Goal: Check status: Check status

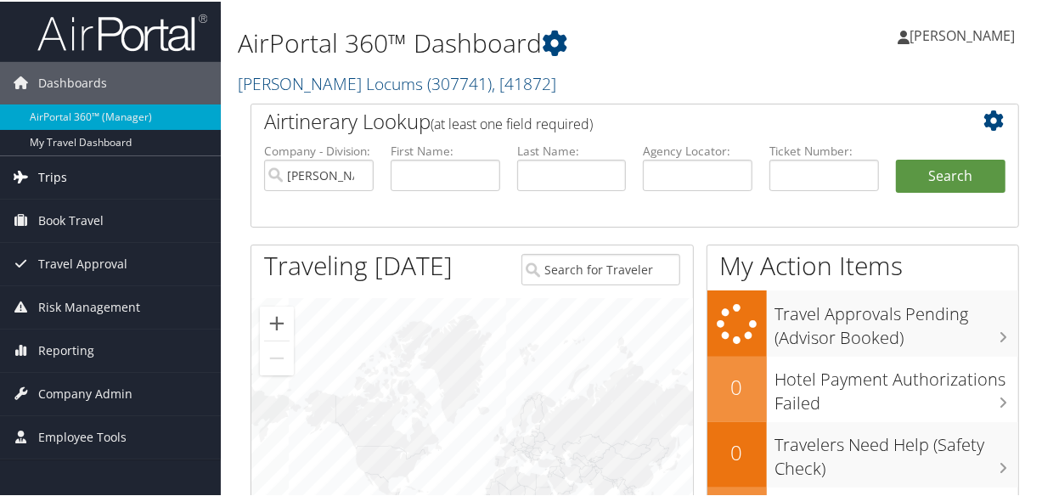
click at [54, 169] on span "Trips" at bounding box center [52, 176] width 29 height 42
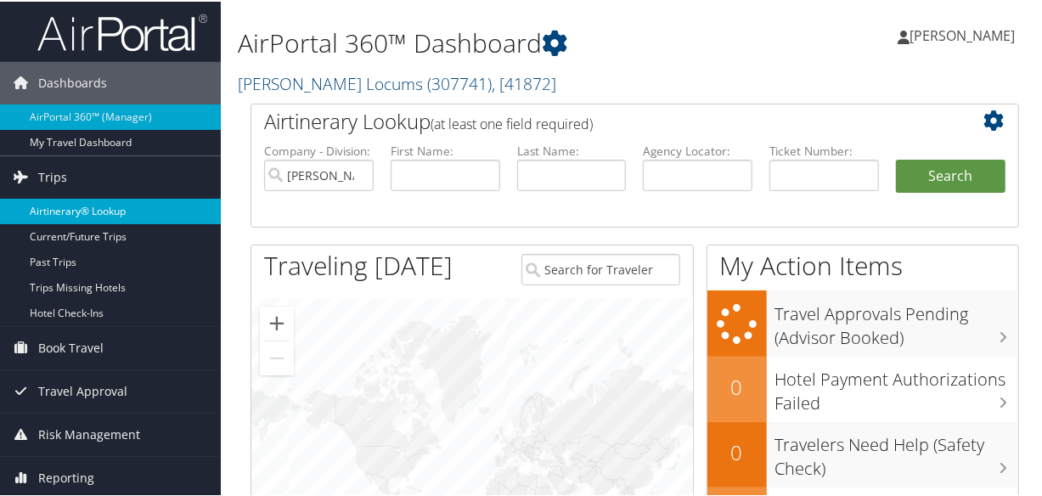
click at [95, 217] on link "Airtinerary® Lookup" at bounding box center [110, 209] width 221 height 25
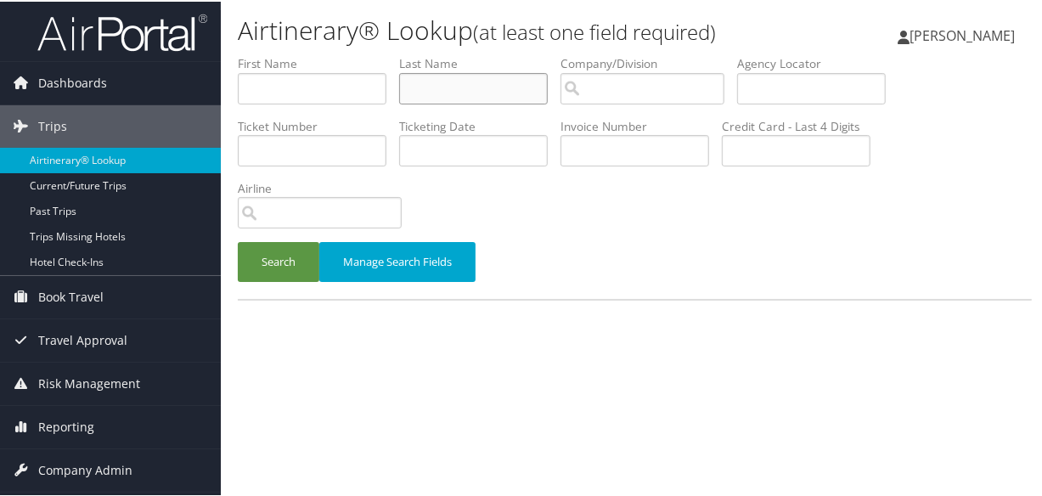
click at [448, 77] on input "text" at bounding box center [473, 86] width 149 height 31
click at [476, 81] on input "text" at bounding box center [473, 86] width 149 height 31
type input "shih"
click at [238, 240] on button "Search" at bounding box center [279, 260] width 82 height 40
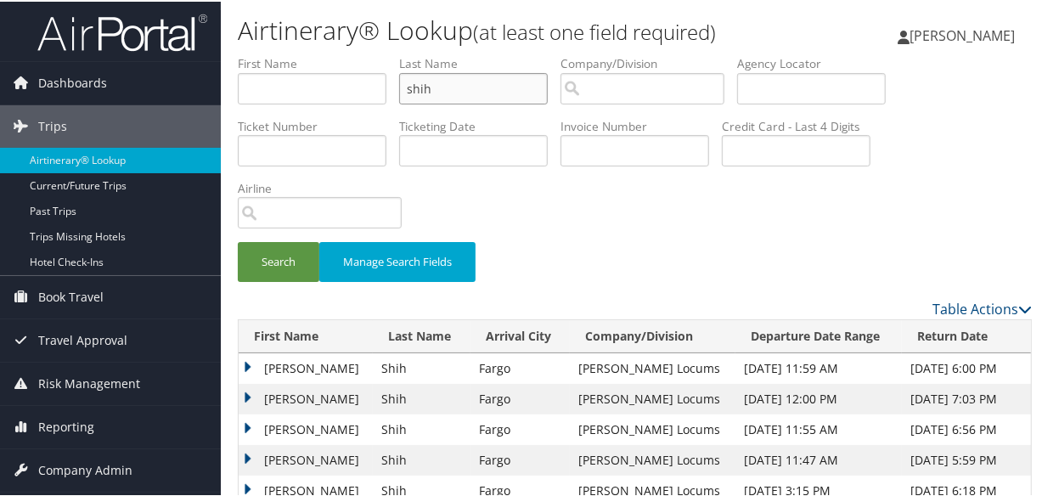
scroll to position [231, 0]
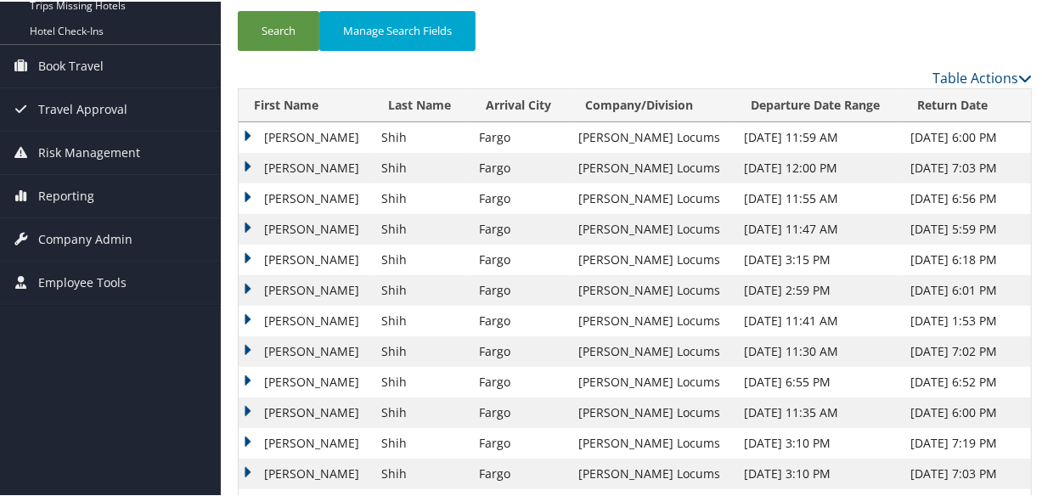
click at [245, 128] on td "Robert" at bounding box center [306, 136] width 134 height 31
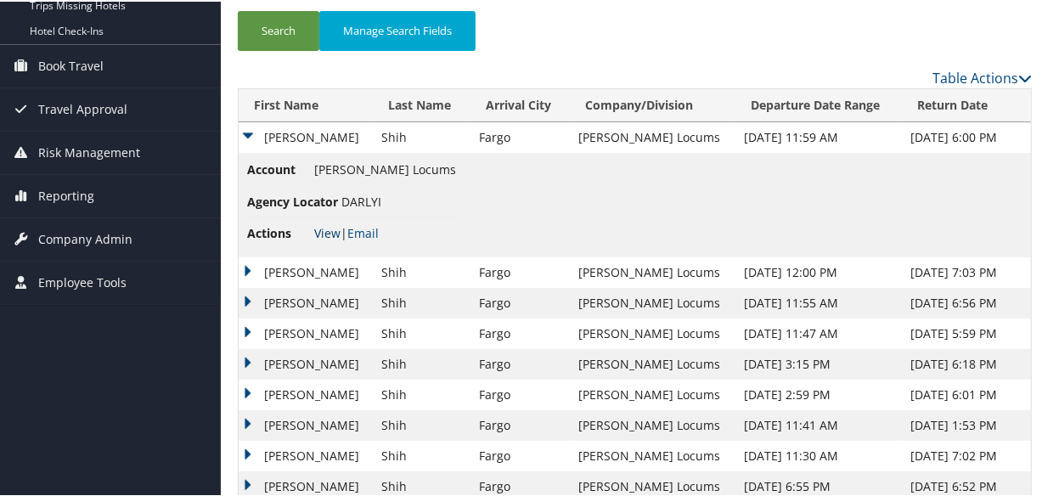
click at [322, 223] on link "View" at bounding box center [327, 231] width 26 height 16
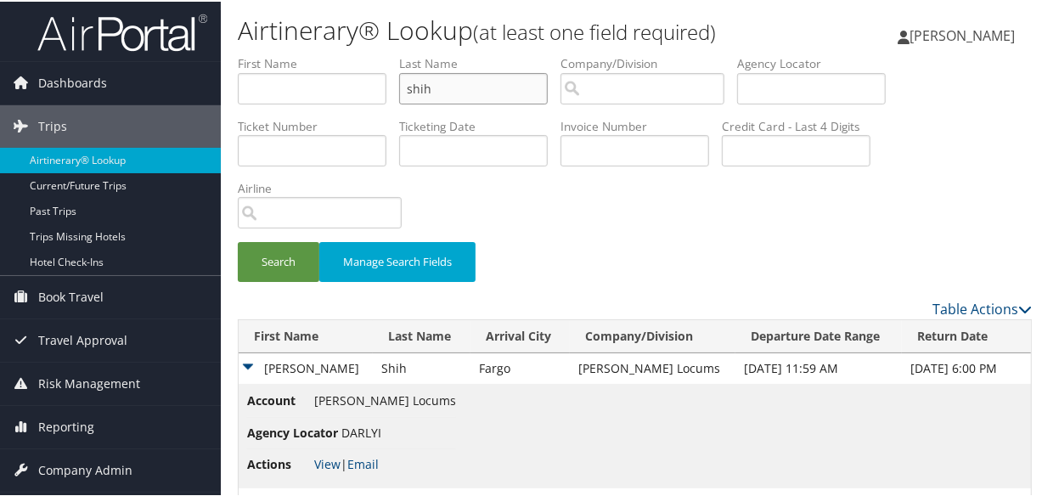
drag, startPoint x: 493, startPoint y: 92, endPoint x: 302, endPoint y: 84, distance: 191.3
click at [302, 54] on ul "First Name Last Name shih Departure City Arrival City Company/Division Airport/…" at bounding box center [635, 54] width 794 height 0
click at [446, 83] on input "text" at bounding box center [473, 86] width 149 height 31
type input "v"
type input "vega"
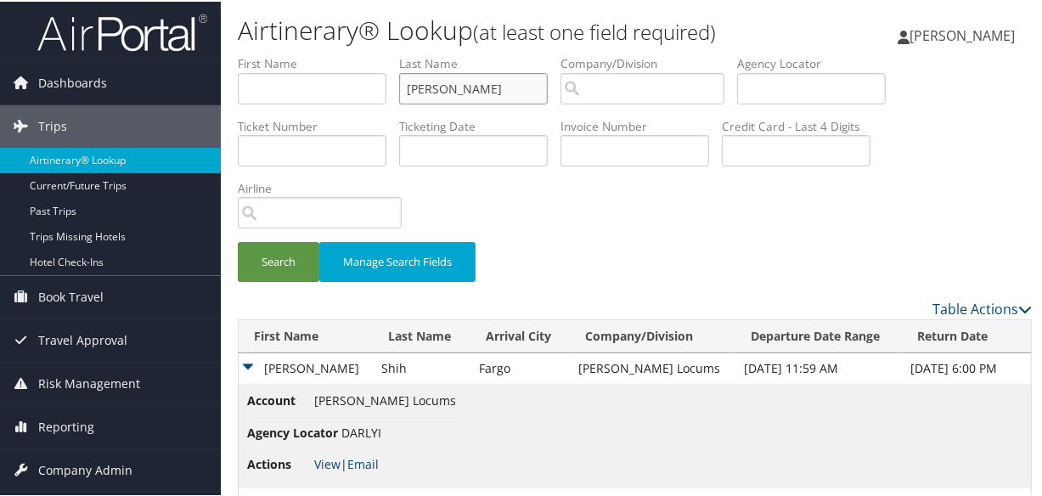
click at [238, 240] on button "Search" at bounding box center [279, 260] width 82 height 40
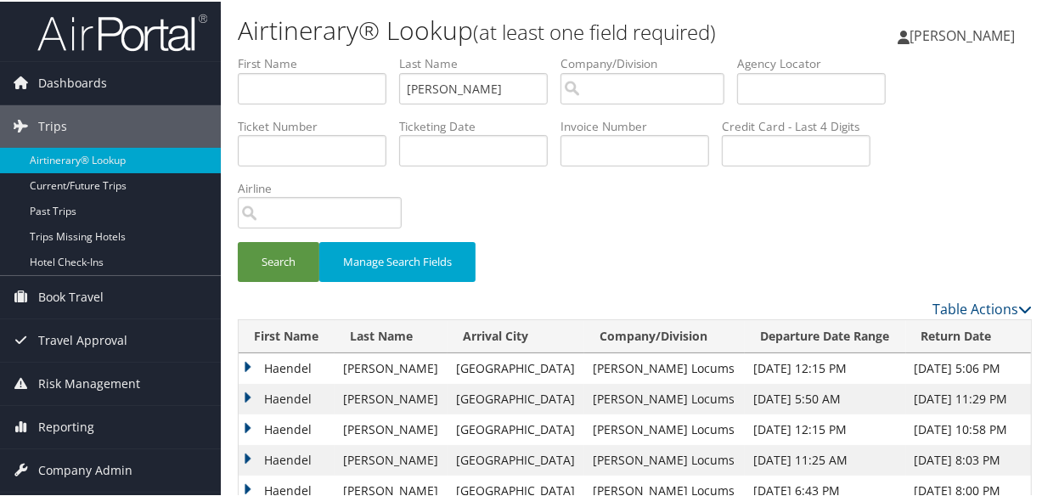
click at [241, 394] on td "Haendel" at bounding box center [287, 397] width 96 height 31
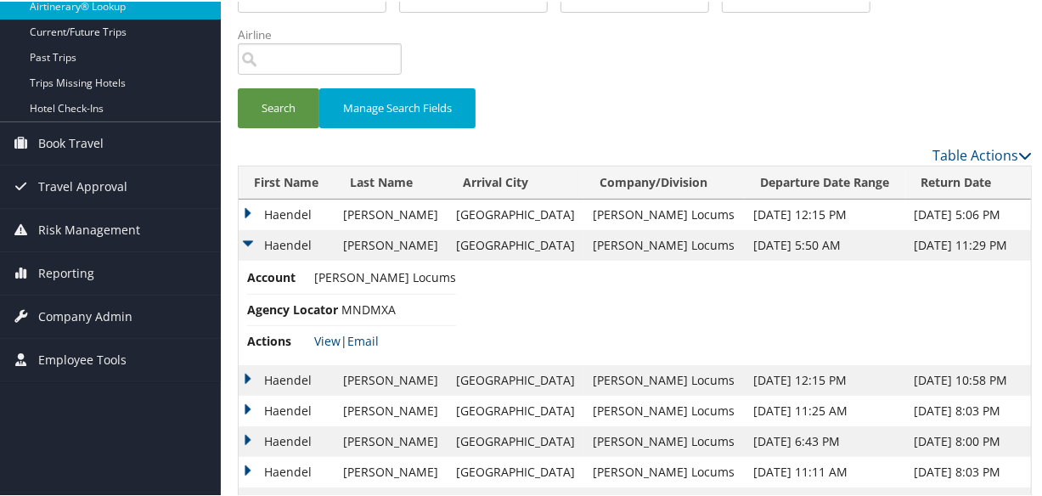
scroll to position [308, 0]
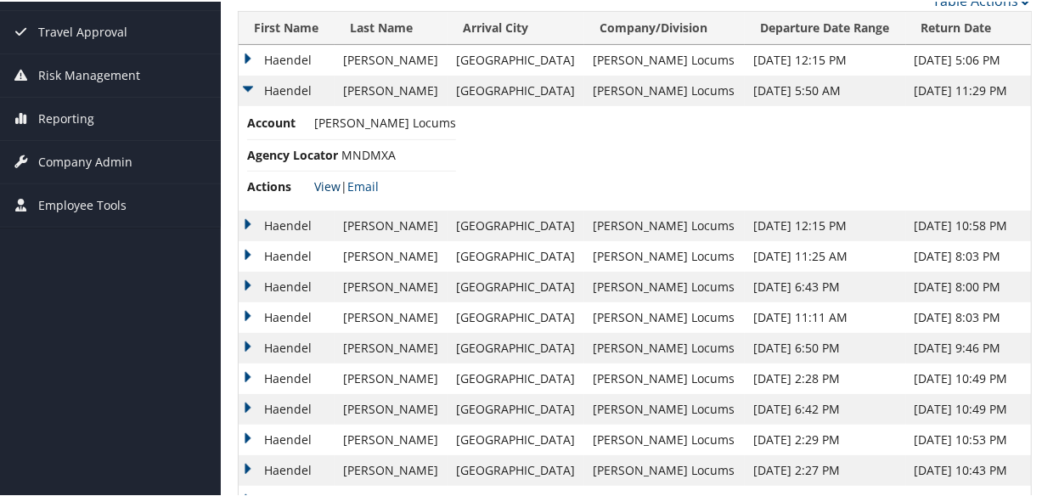
click at [327, 181] on link "View" at bounding box center [327, 185] width 26 height 16
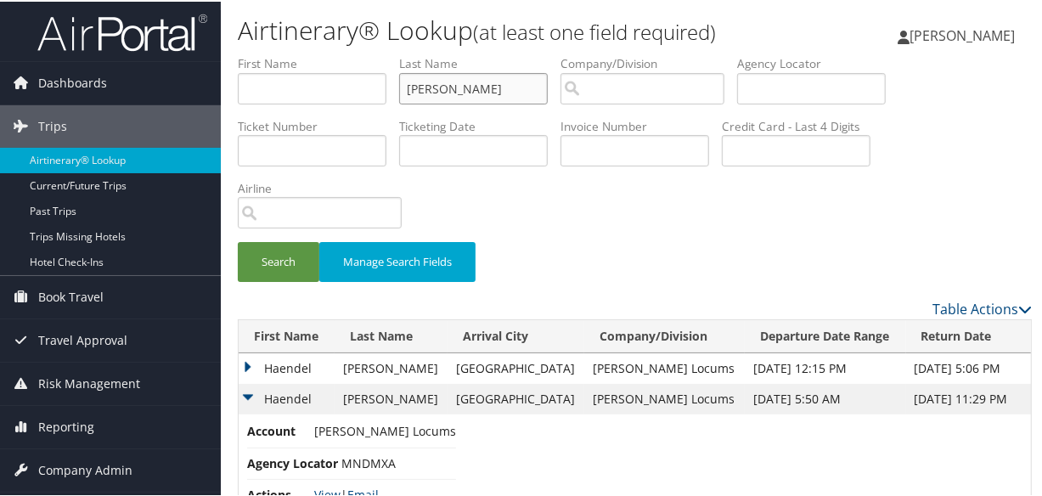
drag, startPoint x: 486, startPoint y: 87, endPoint x: 321, endPoint y: 87, distance: 164.8
click at [322, 54] on ul "First Name Last Name vega Departure City Arrival City Company/Division Airport/…" at bounding box center [635, 54] width 794 height 0
paste input "DUVALL"
type input "DUVALL"
click at [238, 240] on button "Search" at bounding box center [279, 260] width 82 height 40
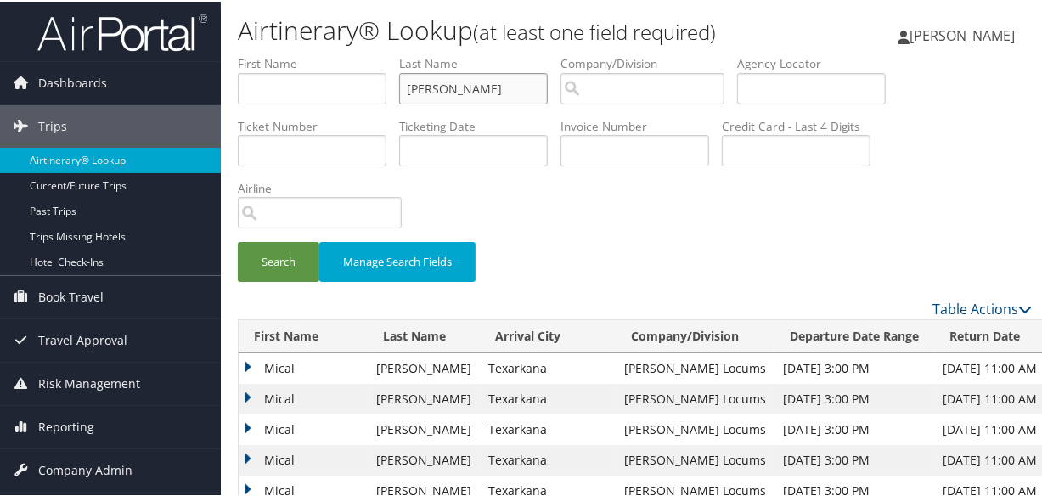
scroll to position [154, 0]
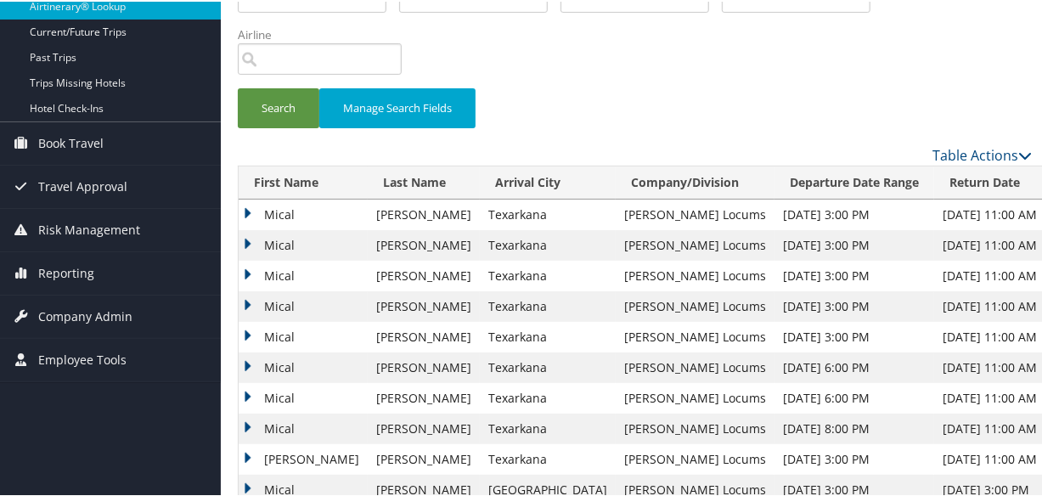
click at [246, 240] on td "Mical" at bounding box center [303, 244] width 129 height 31
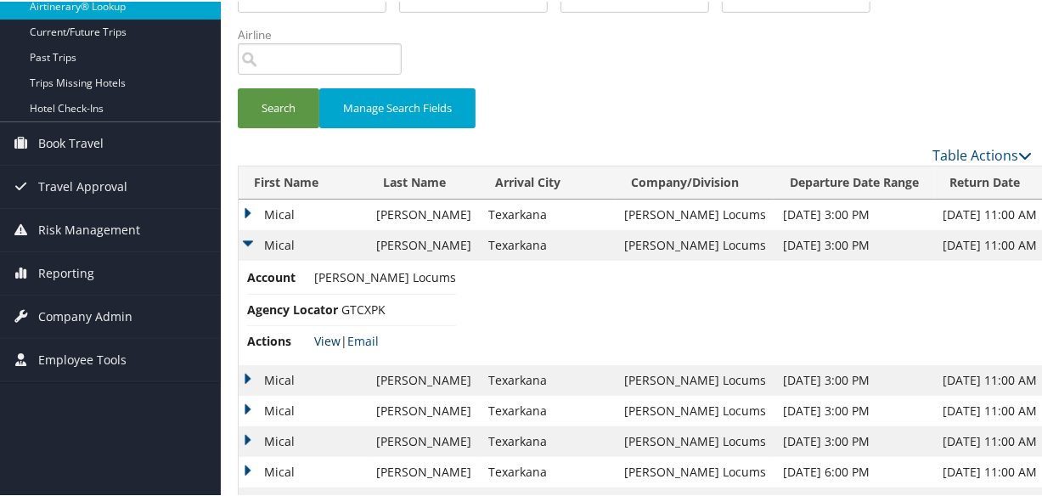
click at [324, 334] on link "View" at bounding box center [327, 339] width 26 height 16
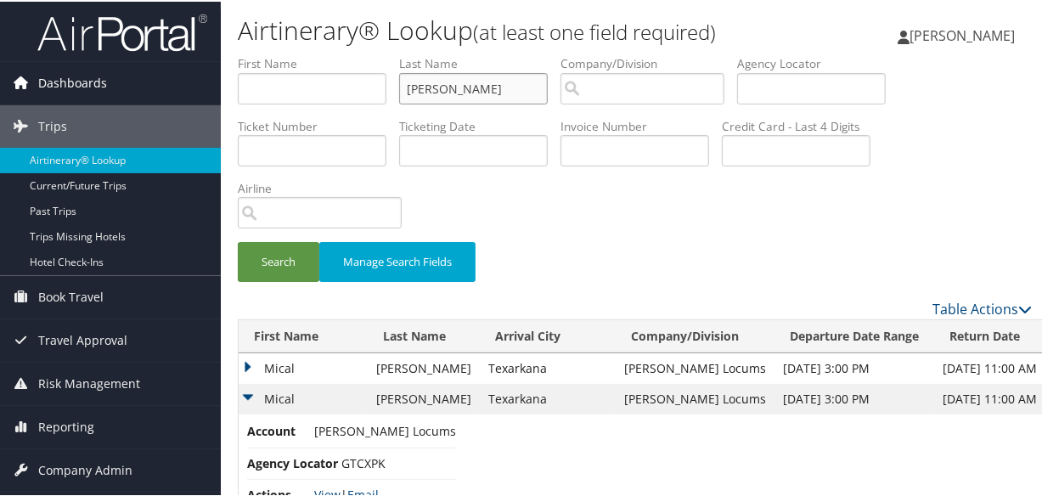
drag, startPoint x: 466, startPoint y: 88, endPoint x: 195, endPoint y: 99, distance: 271.2
type input "SILVA"
click at [238, 240] on button "Search" at bounding box center [279, 260] width 82 height 40
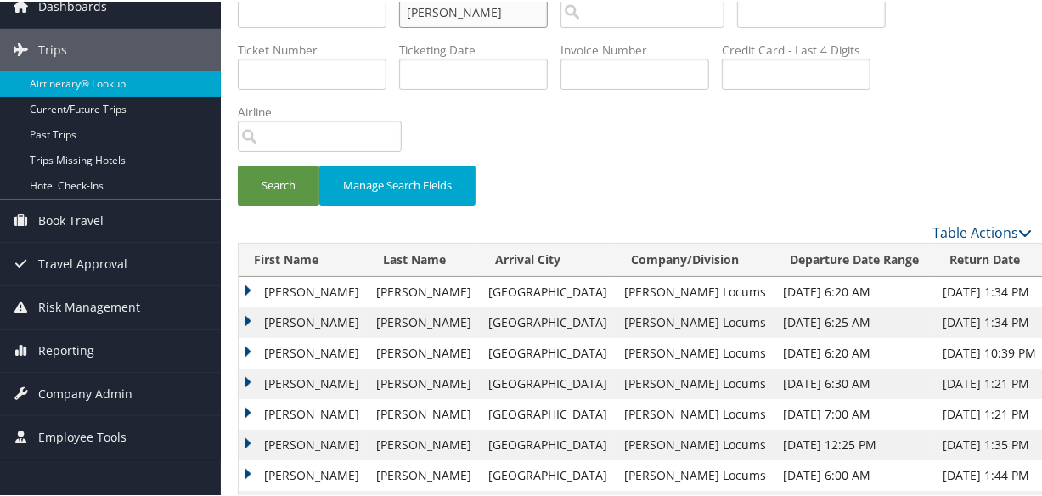
scroll to position [154, 0]
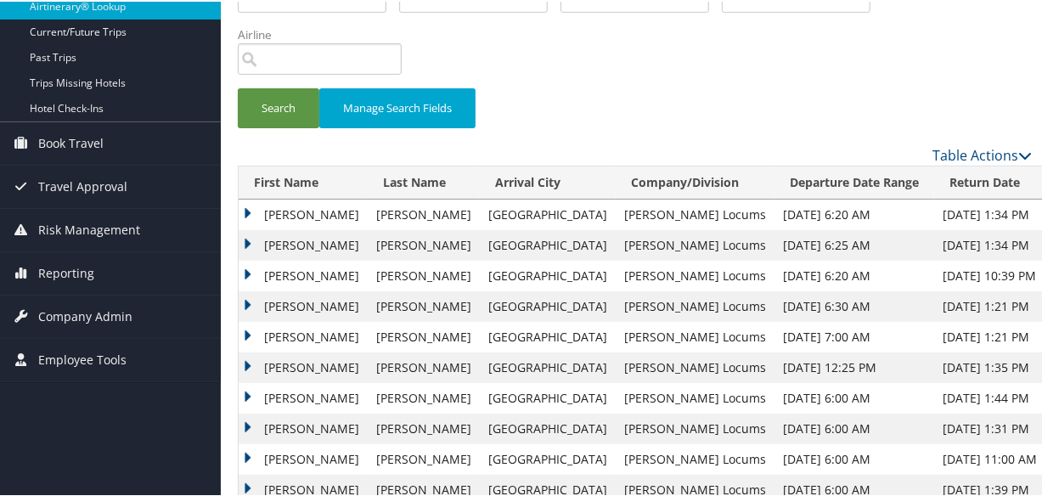
click at [240, 241] on td "Raymond" at bounding box center [303, 244] width 129 height 31
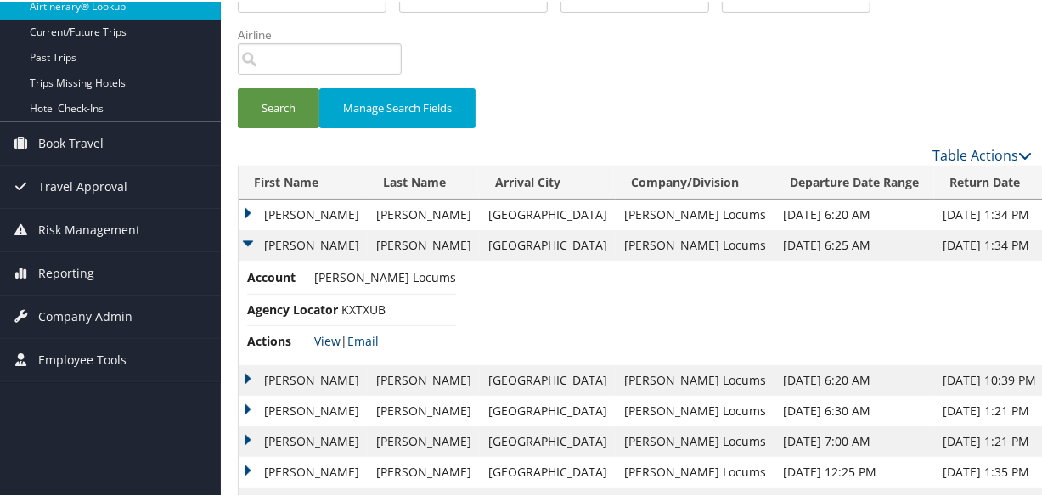
click at [316, 338] on link "View" at bounding box center [327, 339] width 26 height 16
click at [637, 76] on div "Search Manage Search Fields" at bounding box center [635, 22] width 820 height 244
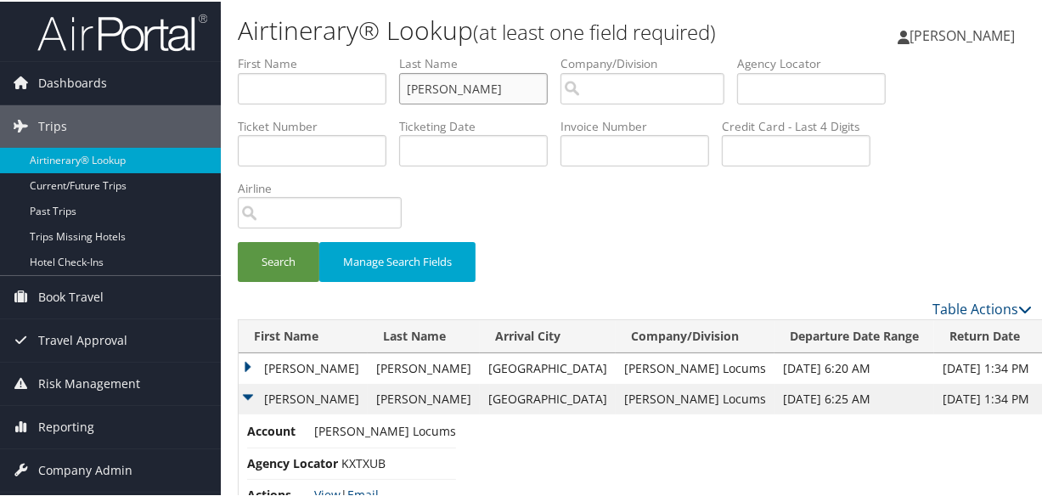
drag, startPoint x: 497, startPoint y: 87, endPoint x: 339, endPoint y: 99, distance: 158.4
click at [339, 54] on ul "First Name Last Name SILVA Departure City Arrival City Company/Division Airport…" at bounding box center [635, 54] width 794 height 0
type input "castro"
click at [238, 240] on button "Search" at bounding box center [279, 260] width 82 height 40
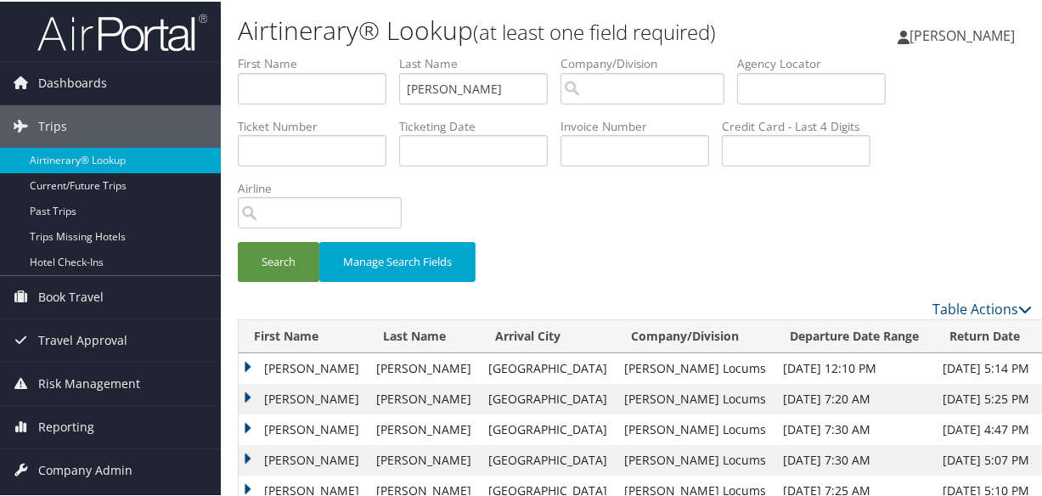
click at [245, 365] on td "Jennifer" at bounding box center [303, 367] width 129 height 31
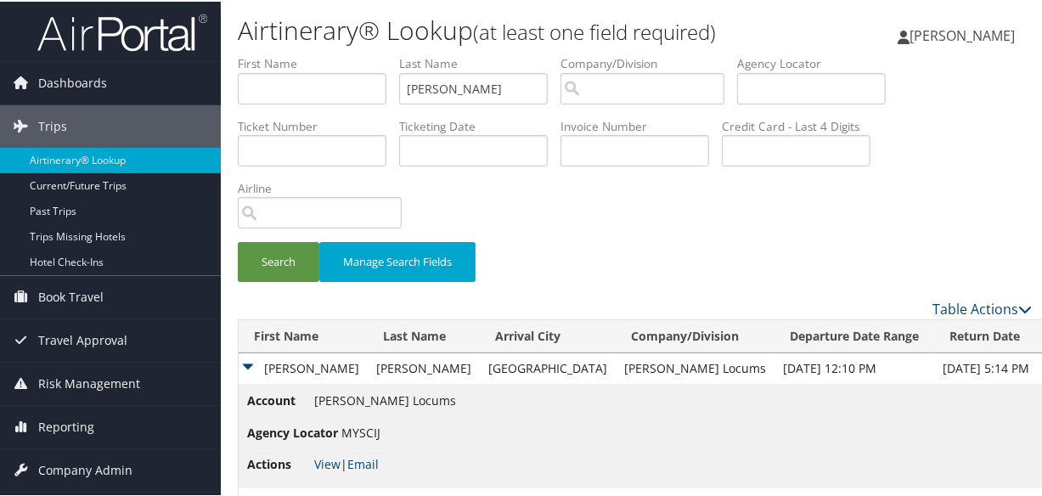
scroll to position [154, 0]
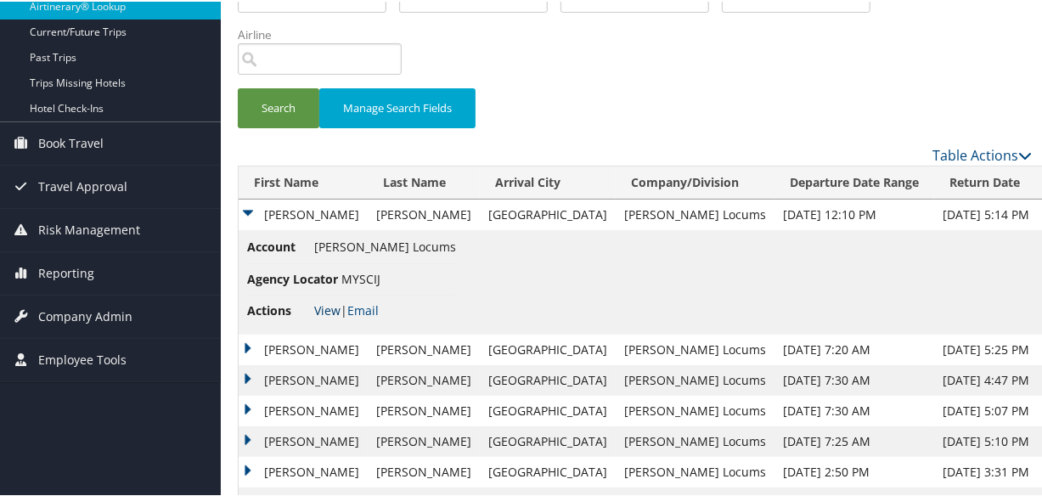
click at [327, 304] on link "View" at bounding box center [327, 309] width 26 height 16
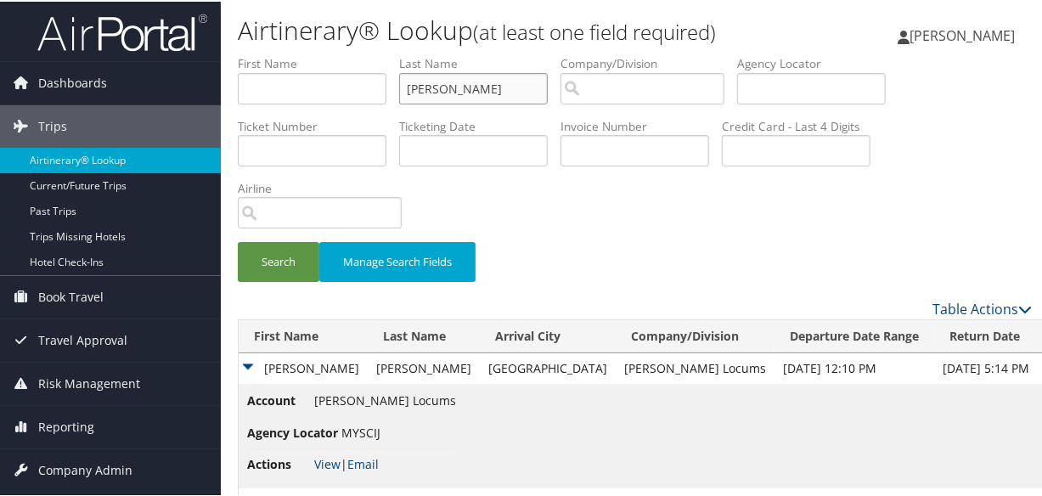
drag, startPoint x: 483, startPoint y: 89, endPoint x: 297, endPoint y: 99, distance: 185.5
click at [297, 54] on ul "First Name Last Name castro Departure City Arrival City Company/Division Airpor…" at bounding box center [635, 54] width 794 height 0
paste input "HERSCOVICI"
type input "HERSCOVICI"
click at [238, 240] on button "Search" at bounding box center [279, 260] width 82 height 40
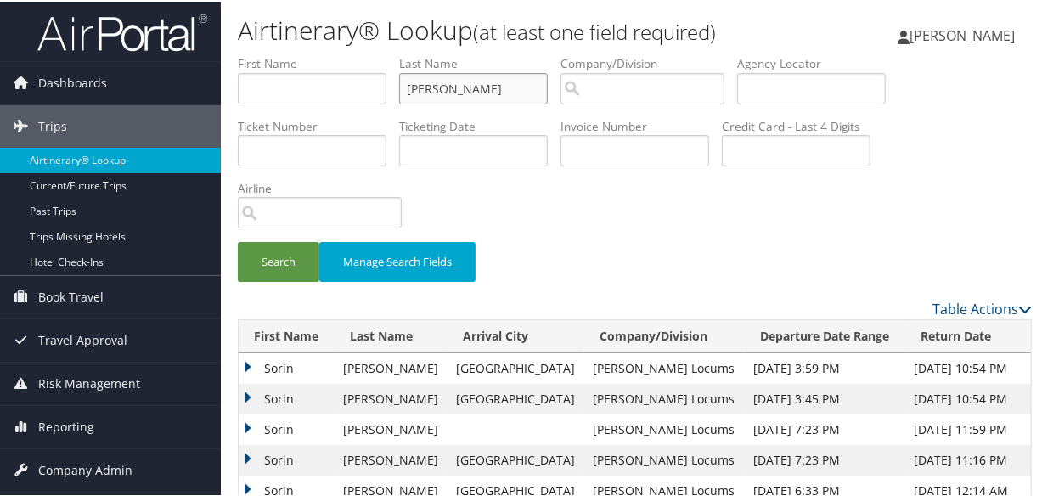
scroll to position [231, 0]
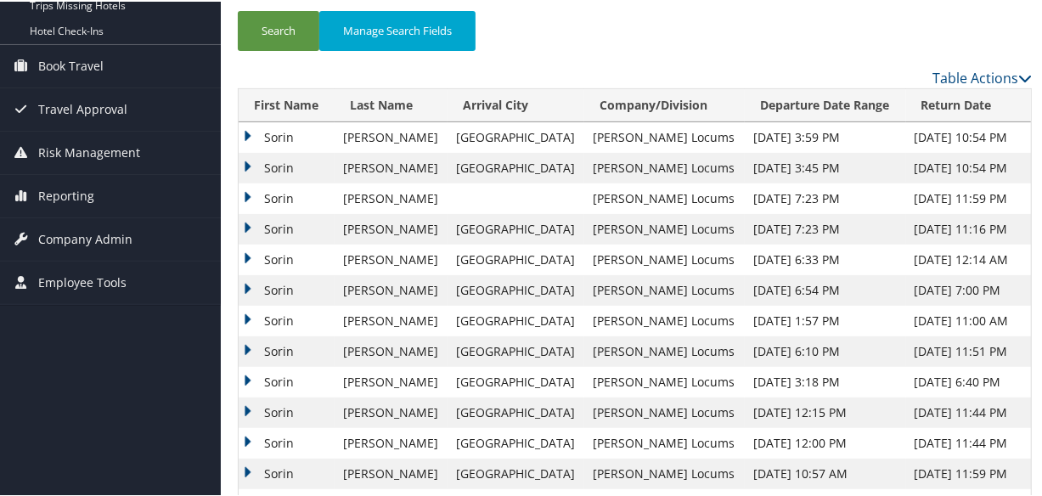
click at [246, 130] on td "Sorin" at bounding box center [287, 136] width 96 height 31
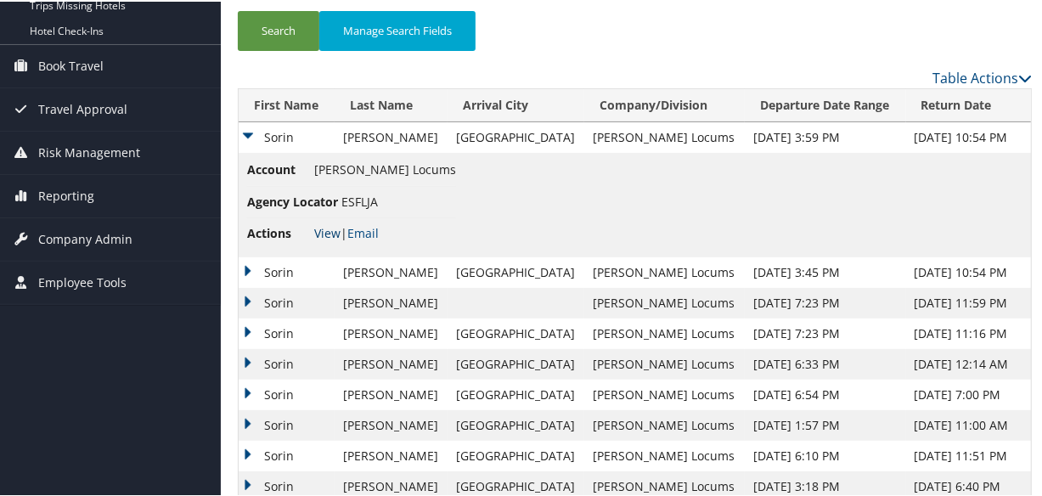
click at [326, 232] on link "View" at bounding box center [327, 231] width 26 height 16
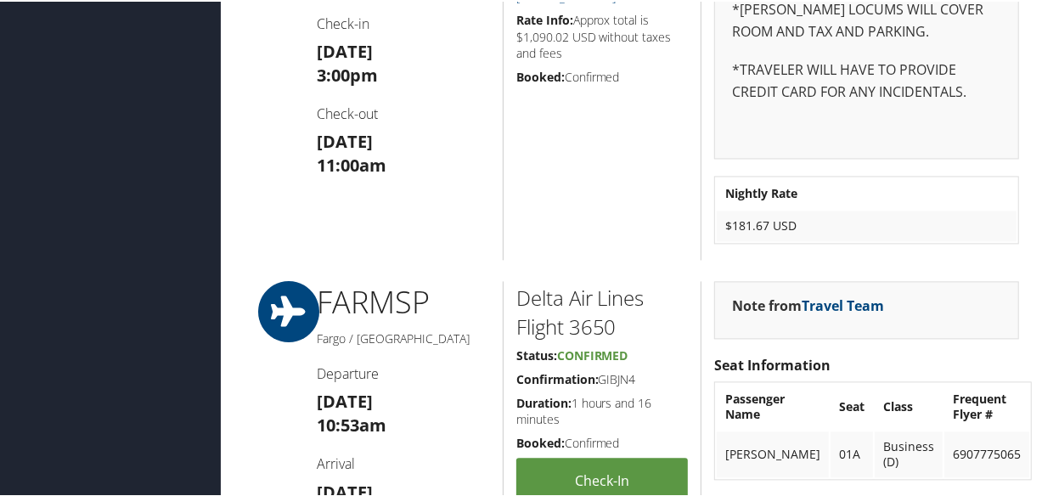
scroll to position [1775, 0]
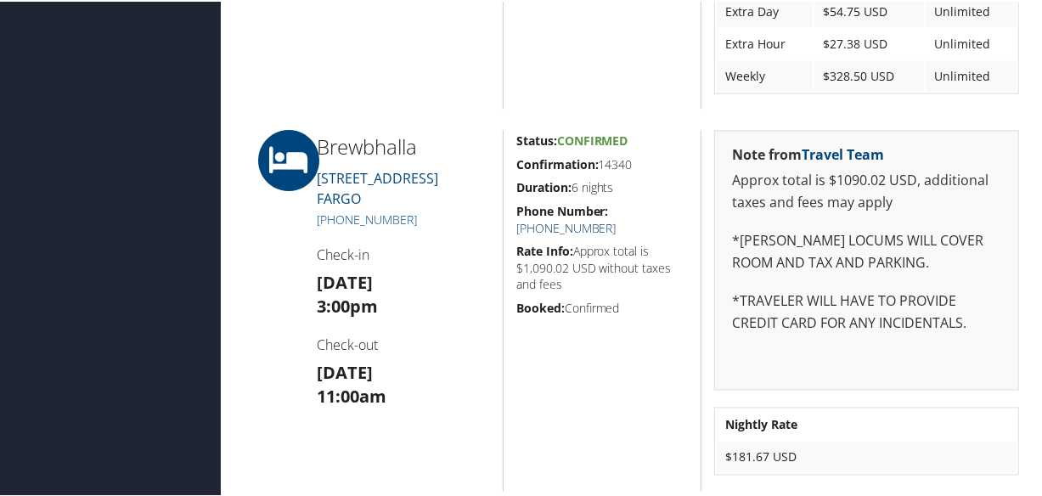
click at [617, 219] on link "+1 (701) 532-0506" at bounding box center [567, 227] width 100 height 16
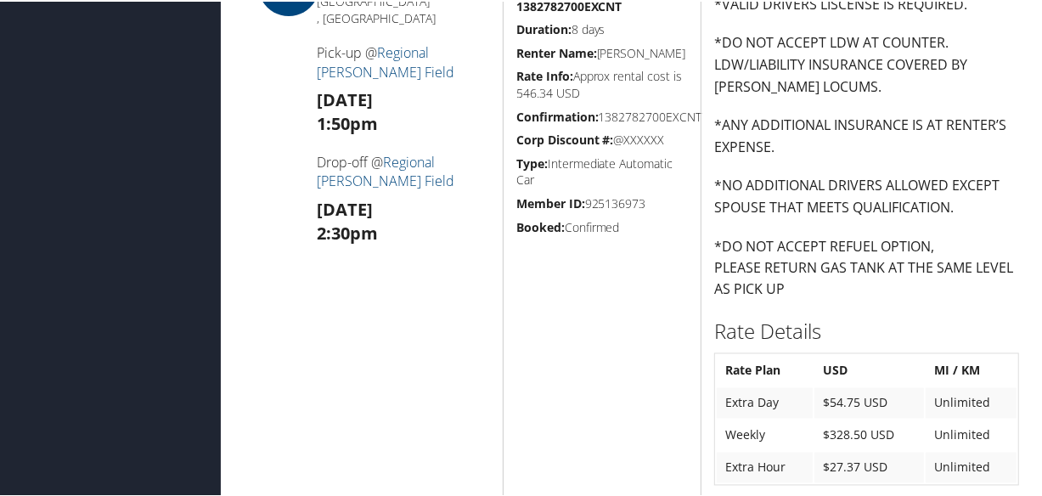
scroll to position [1930, 0]
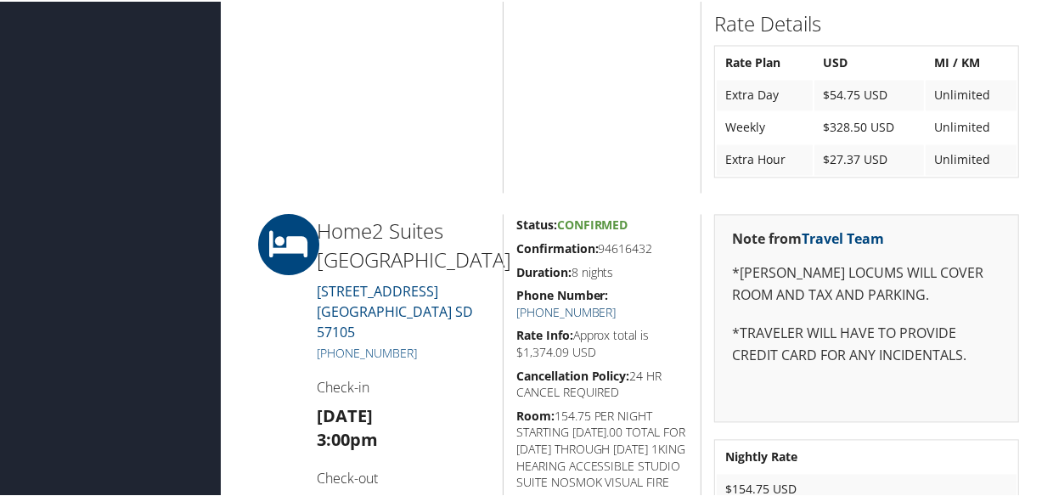
click at [617, 302] on link "+1 (605) 332-5461" at bounding box center [567, 310] width 100 height 16
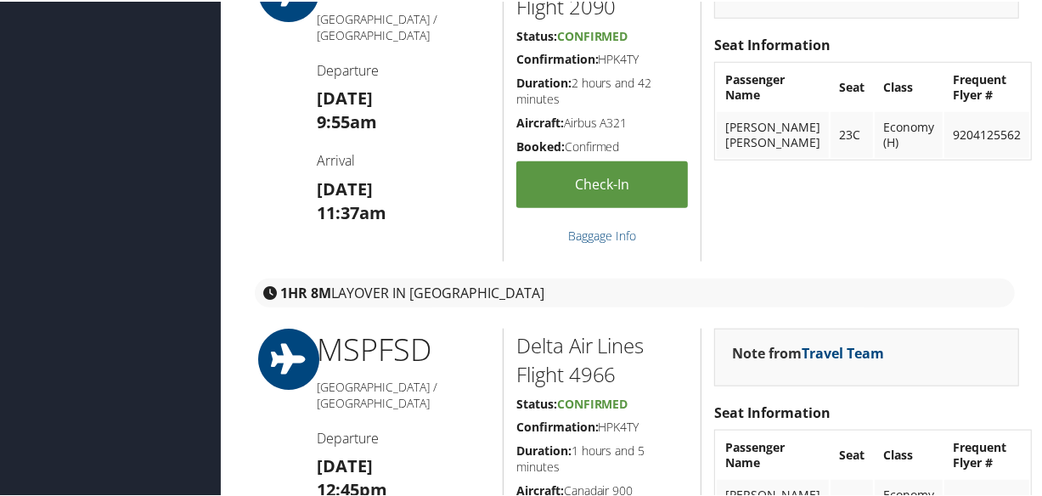
scroll to position [308, 0]
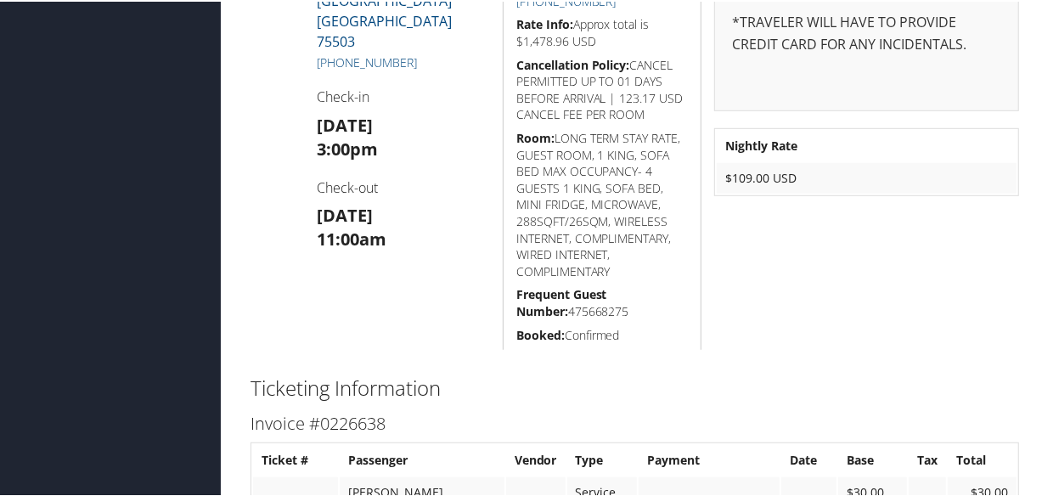
scroll to position [407, 0]
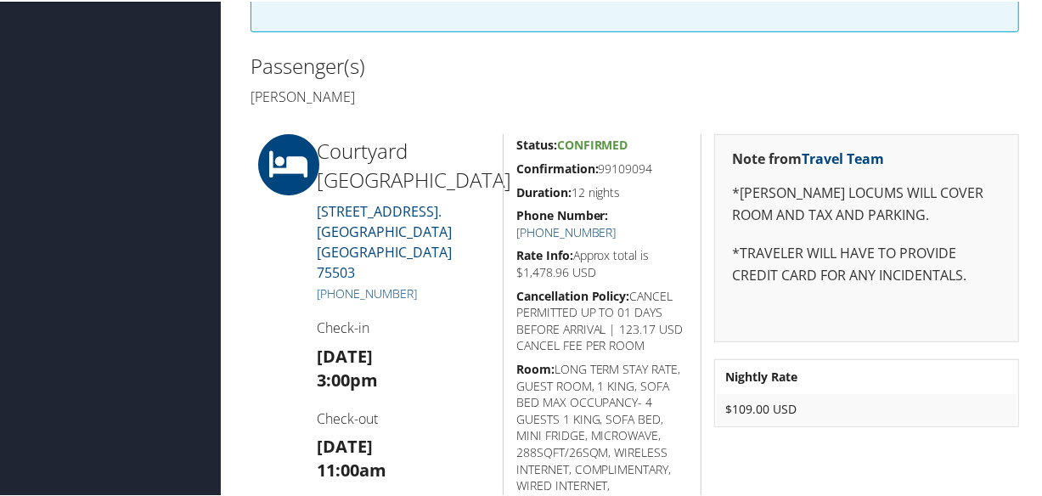
click at [617, 223] on link "[PHONE_NUMBER]" at bounding box center [567, 231] width 100 height 16
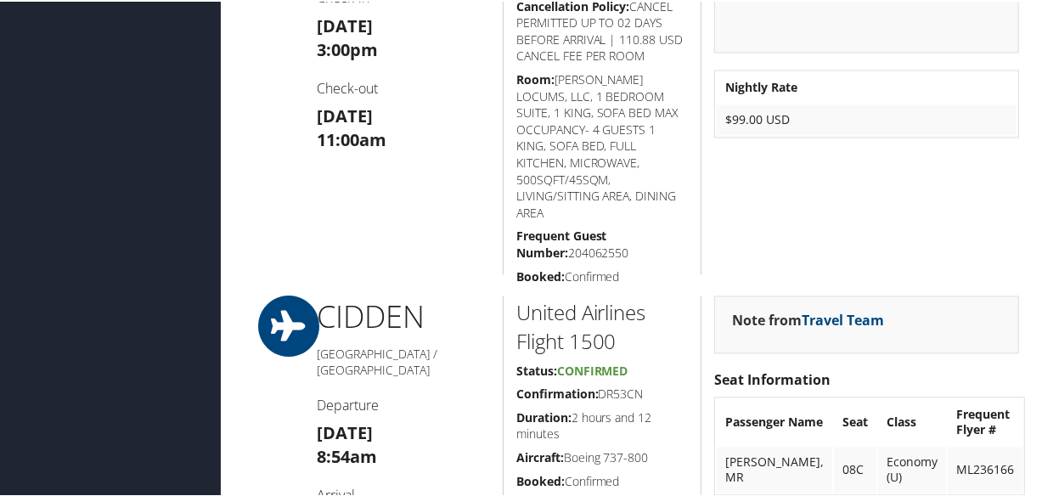
scroll to position [1699, 0]
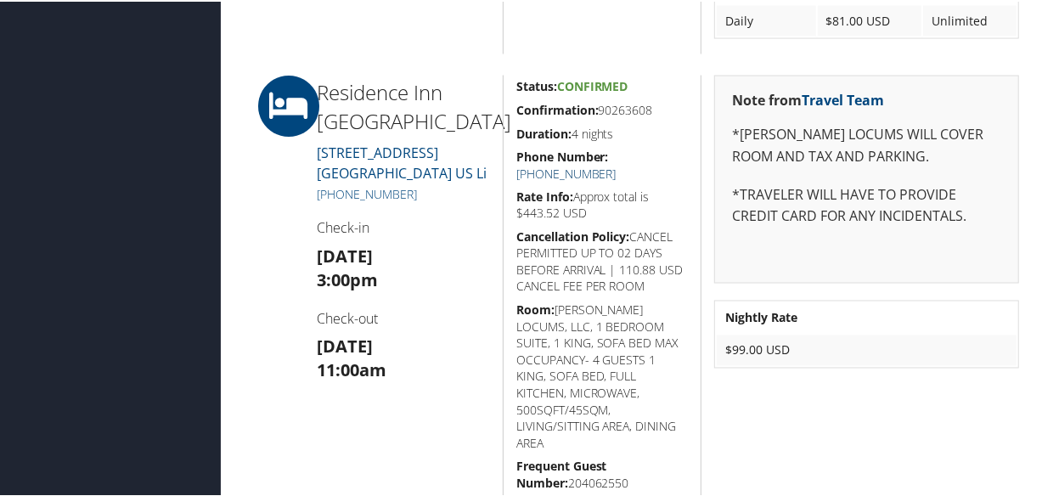
click at [617, 164] on link "[PHONE_NUMBER]" at bounding box center [567, 172] width 100 height 16
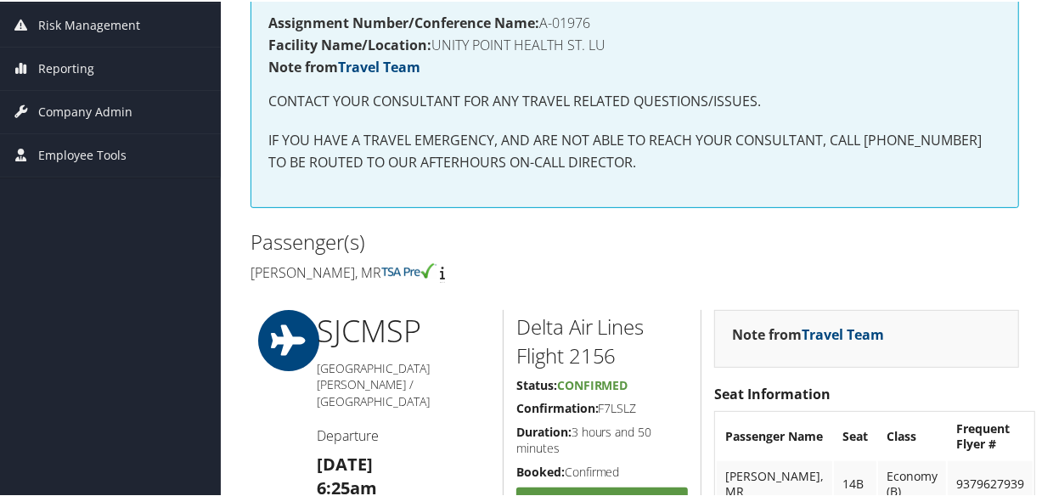
scroll to position [463, 0]
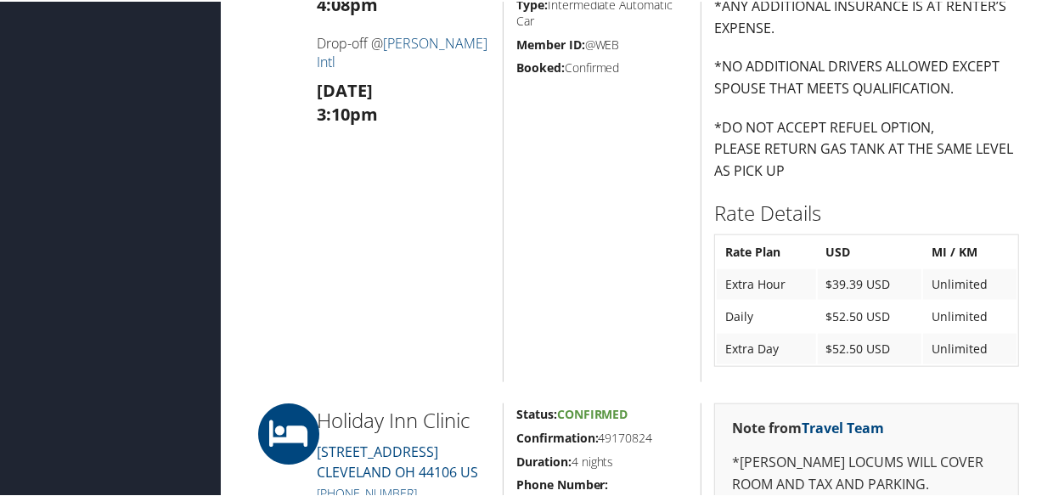
scroll to position [1235, 0]
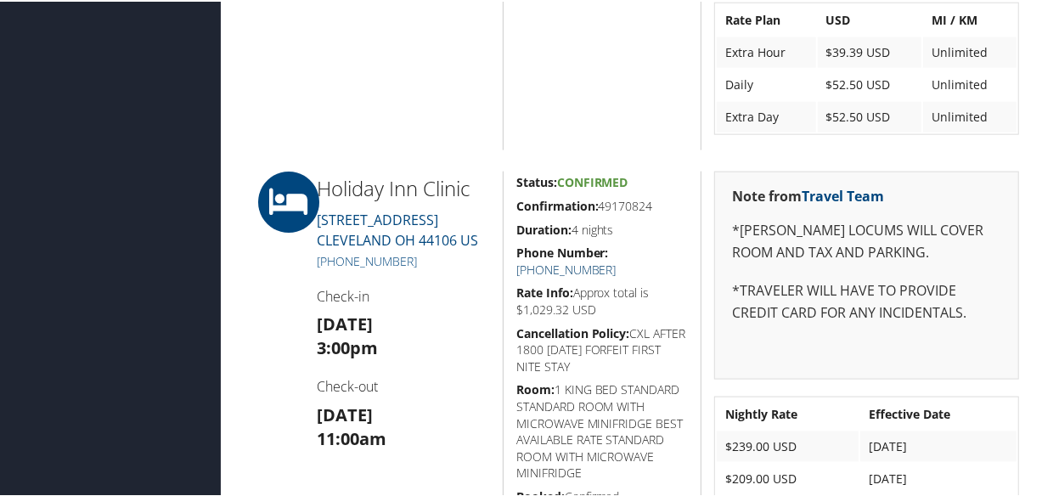
click at [617, 260] on link "[PHONE_NUMBER]" at bounding box center [567, 268] width 100 height 16
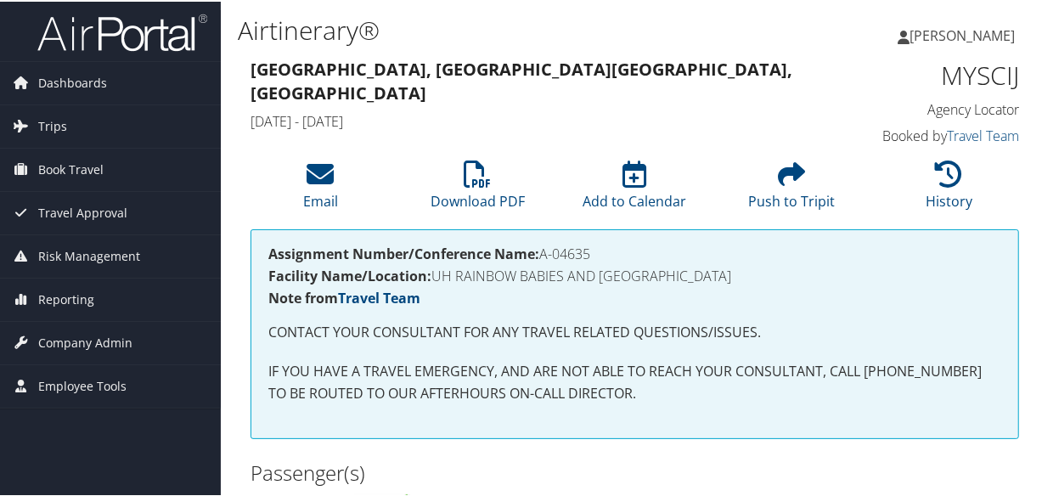
scroll to position [386, 0]
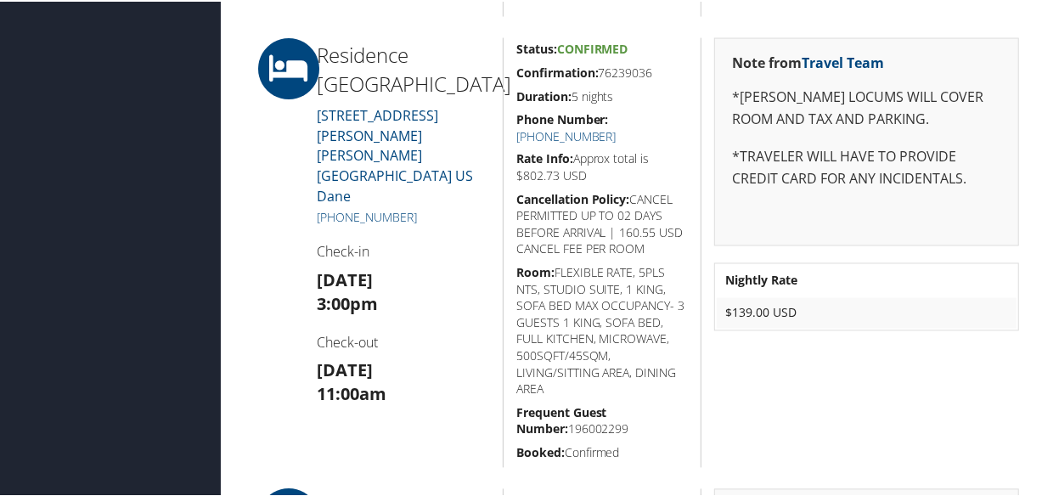
scroll to position [1529, 0]
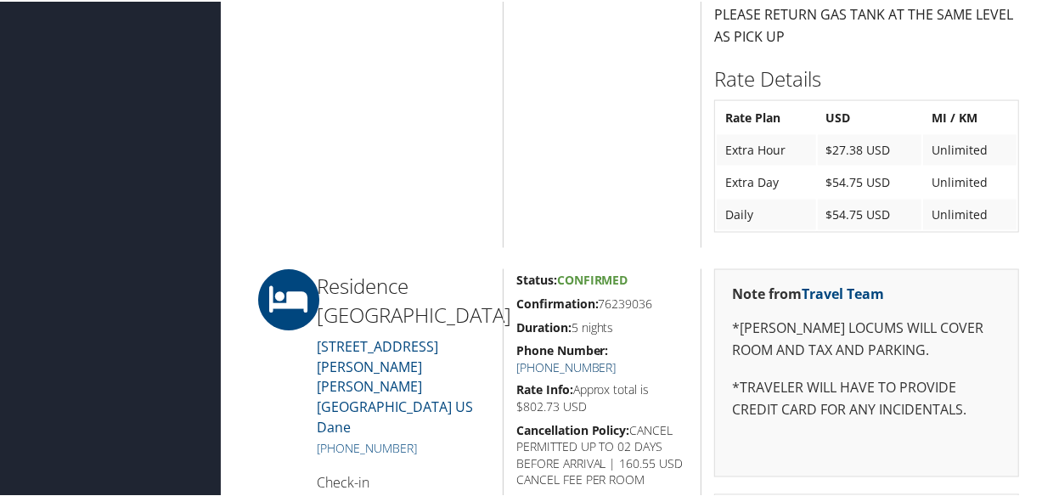
click at [617, 358] on link "[PHONE_NUMBER]" at bounding box center [567, 366] width 100 height 16
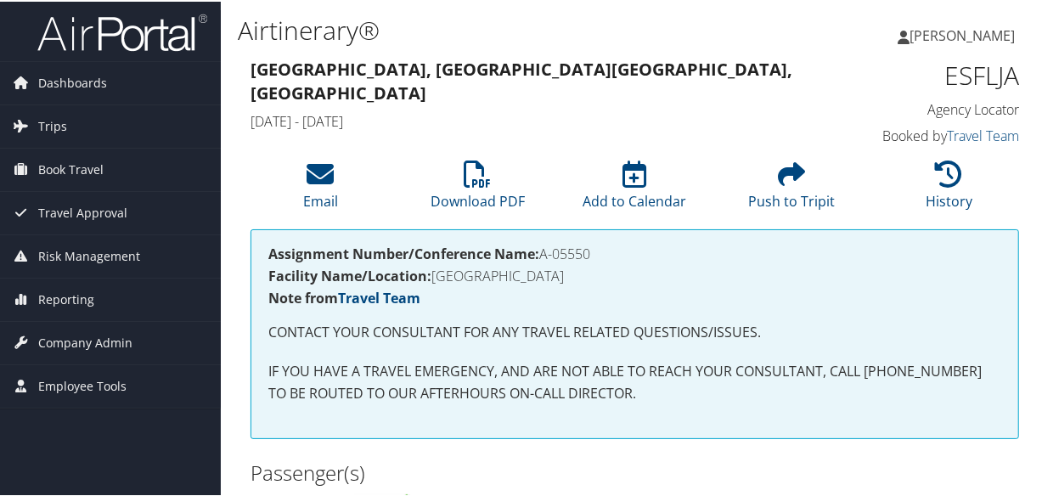
scroll to position [386, 0]
